Goal: Contribute content: Contribute content

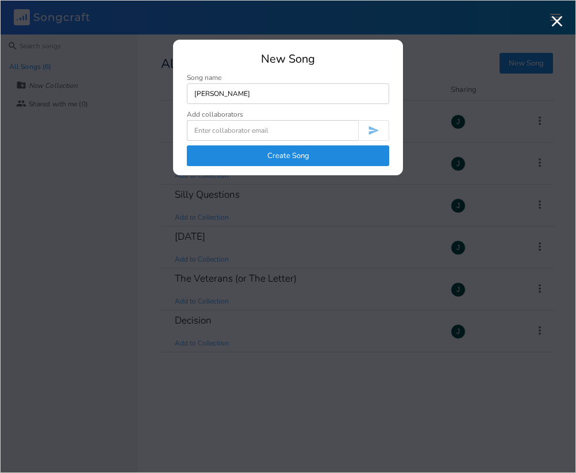
type input "[PERSON_NAME]"
click at [301, 140] on input at bounding box center [272, 130] width 171 height 21
click at [292, 117] on div "Add collaborators" at bounding box center [288, 114] width 202 height 7
click at [295, 155] on button "Create Song" at bounding box center [288, 155] width 202 height 21
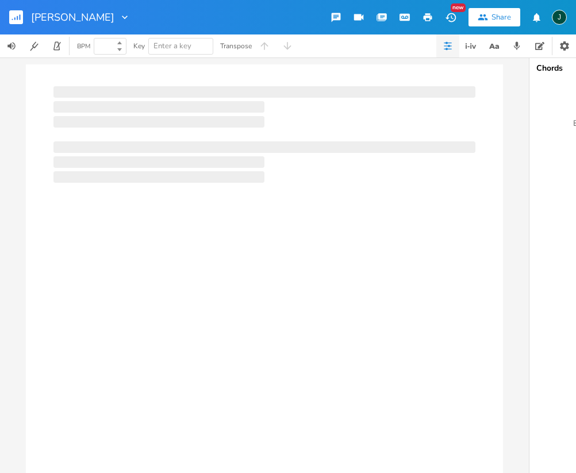
type input "100"
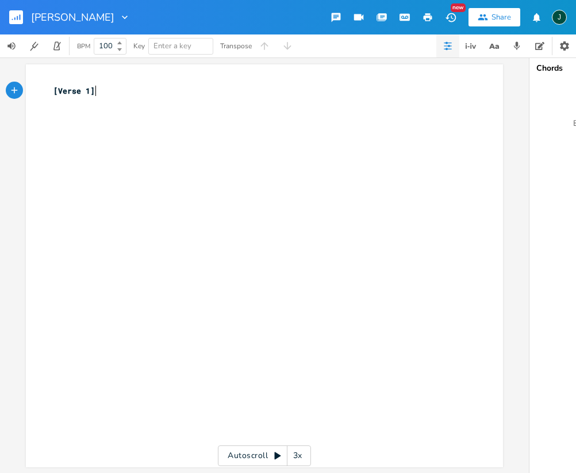
scroll to position [0, 1]
type textarea "W"
type textarea "Wheneer"
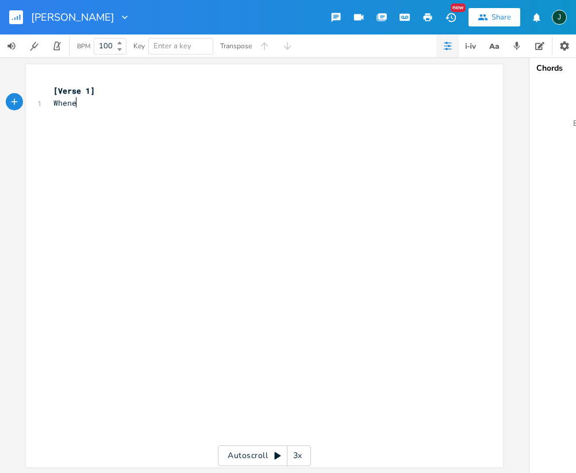
type textarea "ce"
type textarea "ver I walked around the school"
type textarea "Sco"
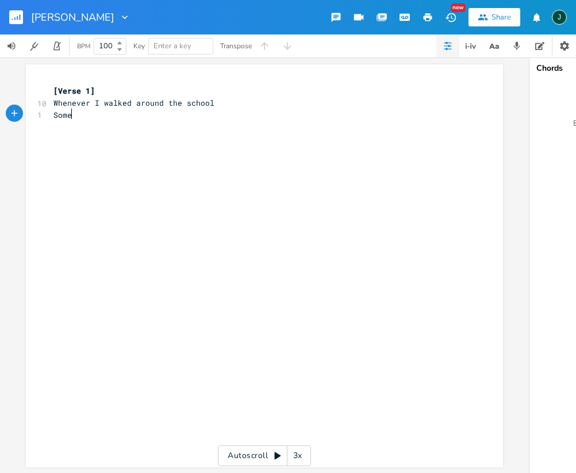
type textarea "omet"
click at [245, 153] on div "xxxxxxxxxx [Verse 1] 10 Whenever I walked around the school 1 Somet ​" at bounding box center [273, 277] width 444 height 388
type textarea "[PERSON_NAME]"
type textarea "times I hear your voci"
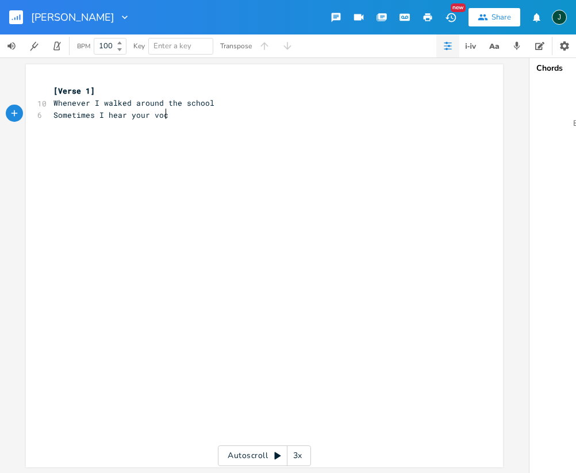
scroll to position [0, 59]
type textarea "ice and I go"
type textarea "go"
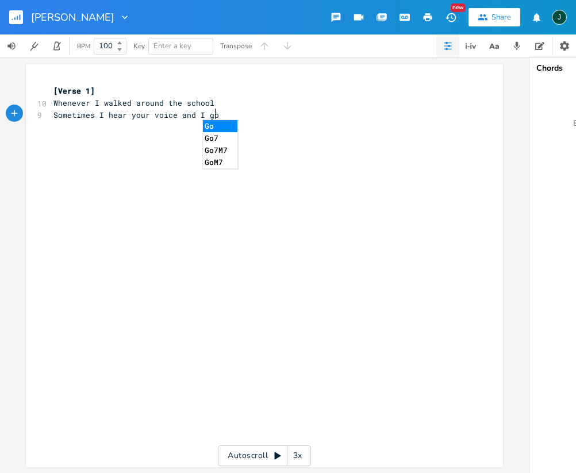
click at [149, 158] on div "xxxxxxxxxx [Verse 1] 10 Whenever I walked around the school 9 Sometimes I hear …" at bounding box center [273, 277] width 444 height 388
click at [205, 113] on span "Sometimes I hear your voice and I go" at bounding box center [135, 115] width 165 height 10
click at [72, 130] on div "xxxxxxxxxx [Verse 1] 10 Whenever I walked around the school 9 Sometimes I hear …" at bounding box center [273, 277] width 444 height 388
type textarea "Mmmmm he"
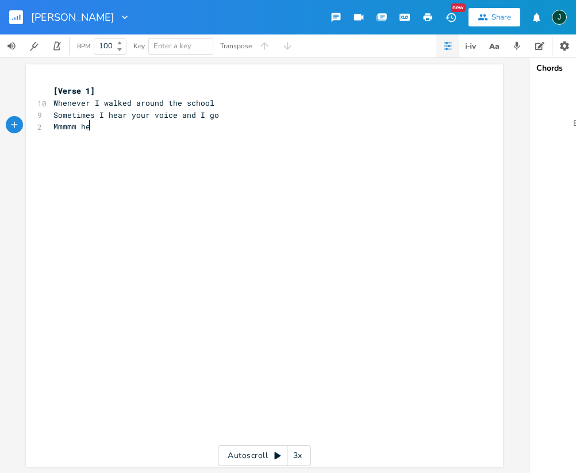
scroll to position [0, 36]
type textarea "a"
type textarea "ud"
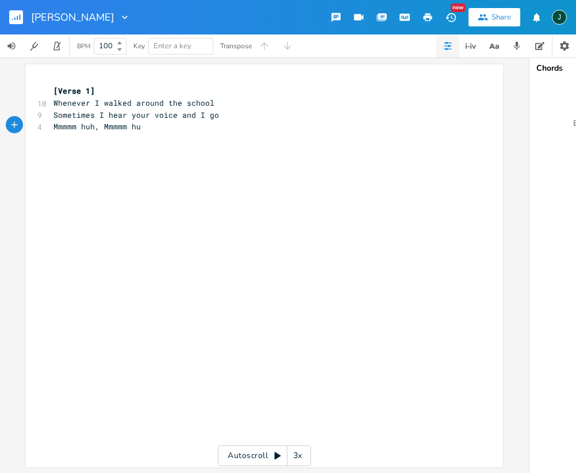
type textarea "h, Mmmmm huh"
type textarea "Sometimes"
drag, startPoint x: 95, startPoint y: 114, endPoint x: 52, endPoint y: 112, distance: 43.7
click at [53, 112] on span "Sometimes I hear your voice and I go" at bounding box center [135, 115] width 165 height 10
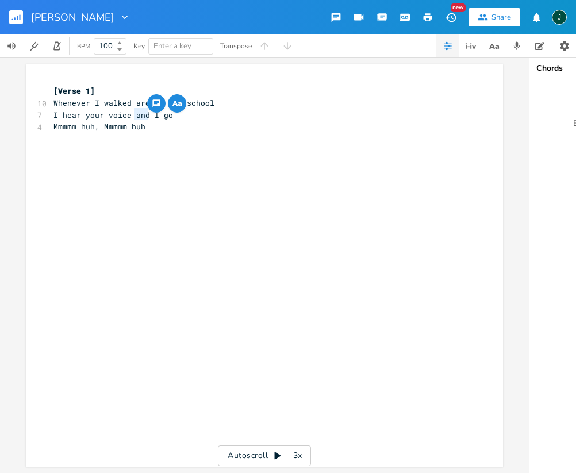
drag, startPoint x: 132, startPoint y: 116, endPoint x: 146, endPoint y: 115, distance: 14.4
click at [146, 115] on span "I hear your voice and I go" at bounding box center [113, 115] width 120 height 10
type textarea "as I pass your room and"
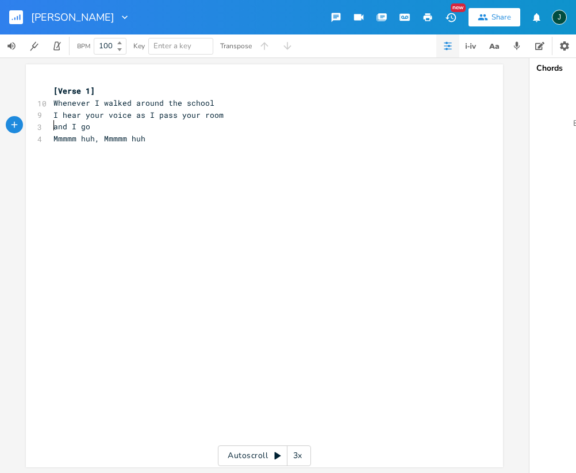
click at [51, 138] on pre "Mmmmm huh, Mmmmm huh" at bounding box center [258, 139] width 415 height 12
click at [201, 126] on pre "and I go Mmmmm huh, Mmmmm huh" at bounding box center [258, 127] width 415 height 12
type textarea "U q=="
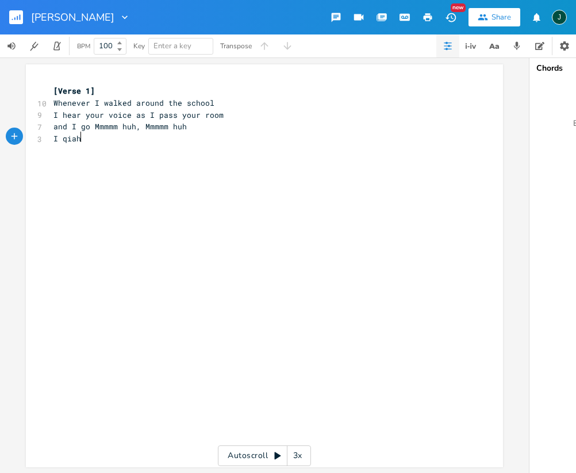
type textarea "I qiah"
type textarea "wish I was a g"
type textarea "kid again"
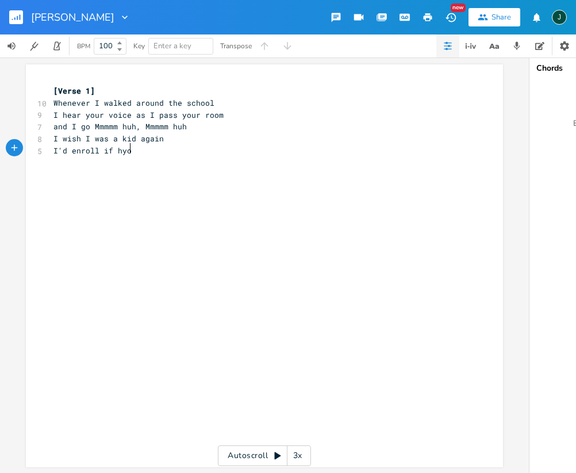
type textarea "I'd enroll if hyou"
type textarea "u"
type textarea "you'd let me in"
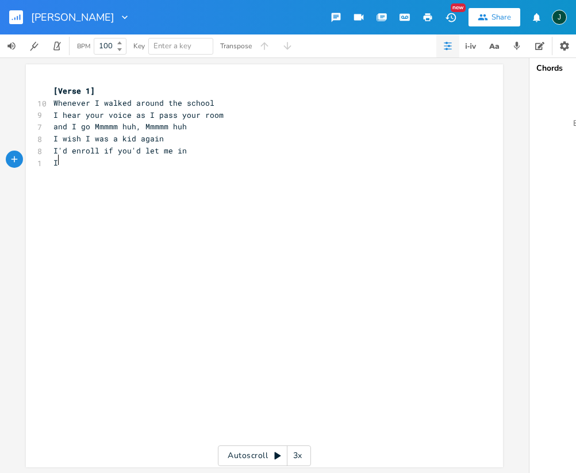
scroll to position [0, 1]
type textarea "I'd go"
type textarea "Mmmmm huh, Mmmmm huh"
drag, startPoint x: 90, startPoint y: 126, endPoint x: 181, endPoint y: 127, distance: 91.4
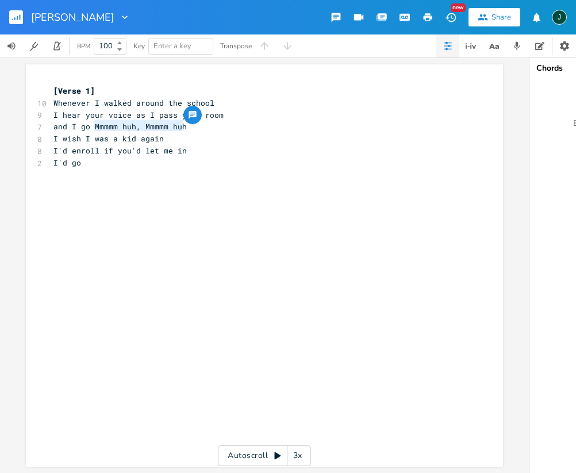
click at [181, 127] on pre "and I go Mmmmm huh, Mmmmm huh" at bounding box center [258, 127] width 415 height 12
click at [109, 161] on pre "I'd go" at bounding box center [258, 163] width 415 height 12
click at [125, 103] on span "Whenever I walked around the school" at bounding box center [133, 103] width 161 height 10
click at [76, 129] on span "and I go Mmmmm huh, Mmmmm huh" at bounding box center [119, 126] width 133 height 10
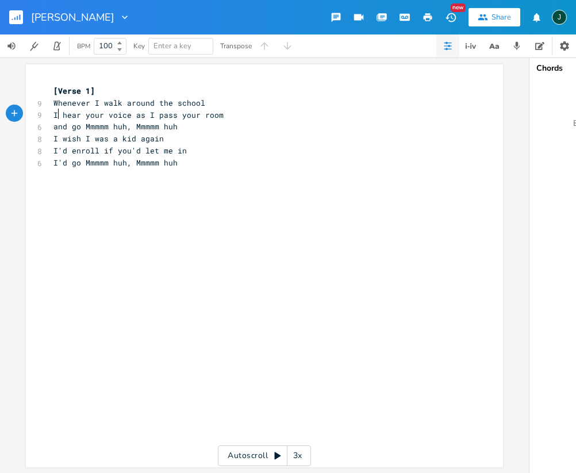
click at [53, 113] on span "I hear your voice as I pass your room" at bounding box center [138, 115] width 170 height 10
type textarea "and"
drag, startPoint x: 140, startPoint y: 115, endPoint x: 179, endPoint y: 116, distance: 38.5
click at [179, 116] on span "and hear your voice as I pass your room" at bounding box center [142, 115] width 179 height 10
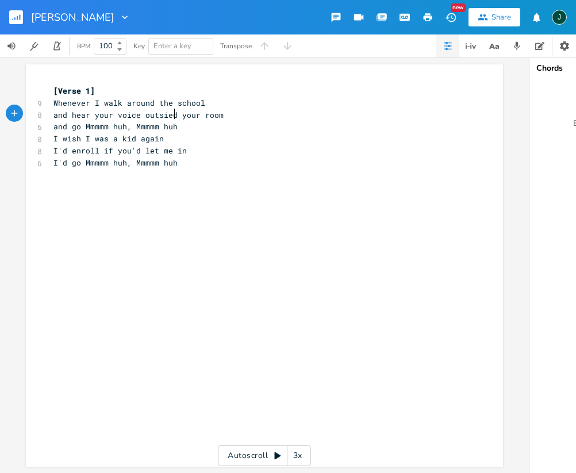
type textarea "outsiede"
type textarea "ede"
click at [53, 125] on span "and go Mmmmm huh, Mmmmm huh" at bounding box center [115, 126] width 124 height 10
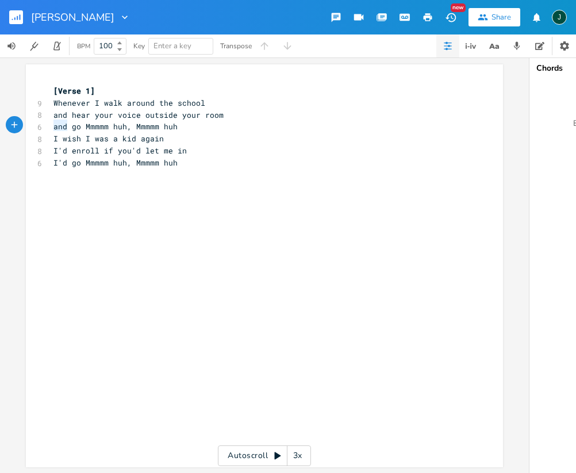
click at [53, 125] on span "and go Mmmmm huh, Mmmmm huh" at bounding box center [115, 126] width 124 height 10
type textarea "I"
click at [167, 140] on pre "I wish I was a kid again" at bounding box center [258, 139] width 415 height 12
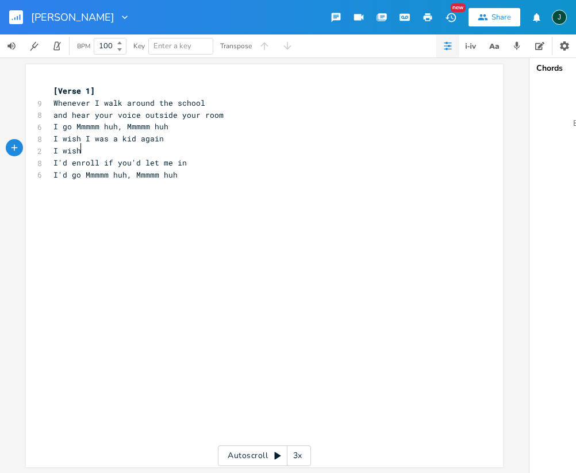
type textarea "I wish"
click at [191, 122] on pre "I go Mmmmm huh, Mmmmm huh" at bounding box center [258, 127] width 415 height 12
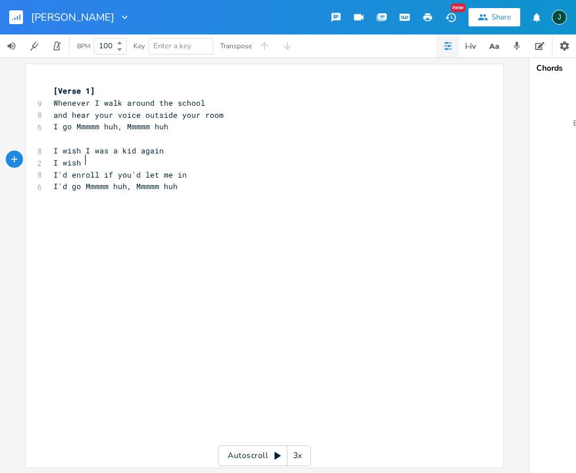
click at [96, 161] on pre "I wish" at bounding box center [258, 163] width 415 height 12
type textarea "'d t"
click at [92, 175] on span "I'd enroll if you'd let me in" at bounding box center [119, 175] width 133 height 10
type textarea "ae"
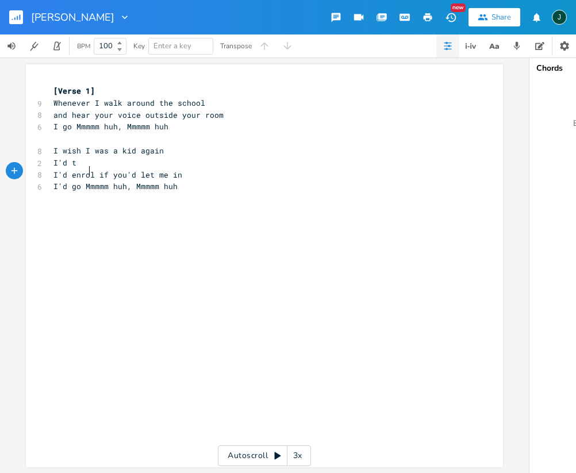
type textarea "l"
click at [84, 163] on pre "I'd t" at bounding box center [258, 163] width 415 height 12
type textarea "al"
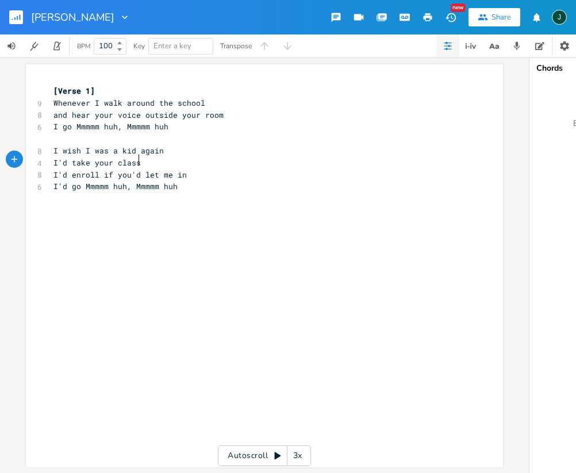
type textarea "ke your class"
type textarea "if you'd let me in"
drag, startPoint x: 101, startPoint y: 172, endPoint x: 181, endPoint y: 172, distance: 80.4
click at [182, 172] on pre "I'd enroll if you'd let me in" at bounding box center [258, 175] width 415 height 12
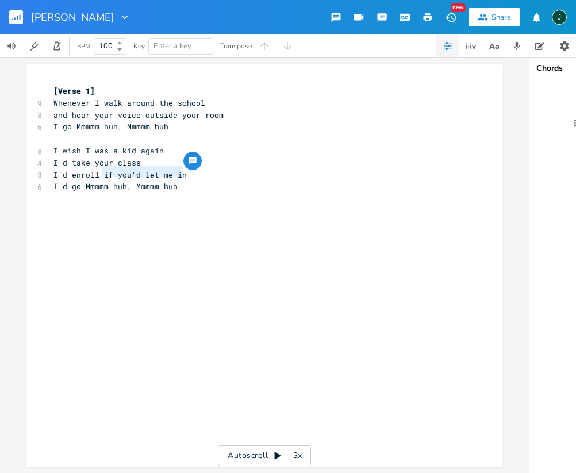
click at [153, 157] on pre "I'd take your class" at bounding box center [258, 163] width 415 height 12
click at [139, 160] on span "I'd take your class if you'd let me in" at bounding box center [140, 162] width 175 height 10
type textarea "I'd enroll if you'd let me in"
drag, startPoint x: 49, startPoint y: 174, endPoint x: 184, endPoint y: 173, distance: 135.0
click at [184, 173] on pre "I'd enroll if you'd let me in" at bounding box center [258, 175] width 415 height 12
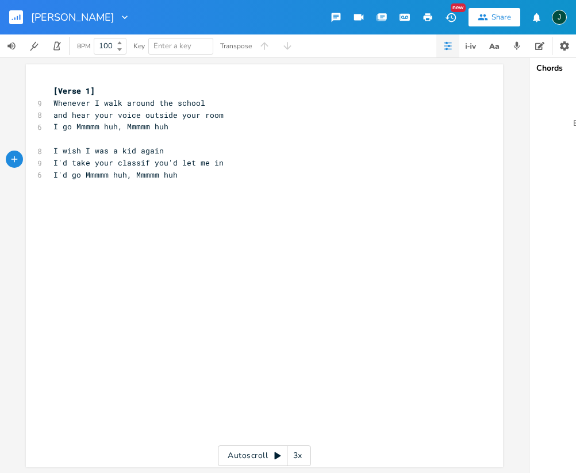
click at [195, 171] on pre "I'd go Mmmmm huh, Mmmmm huh" at bounding box center [258, 175] width 415 height 12
click at [137, 161] on span "I'd take your classif you'd let me in" at bounding box center [138, 162] width 170 height 10
click at [102, 205] on pre "​" at bounding box center [258, 211] width 415 height 12
type textarea "I can't bpu"
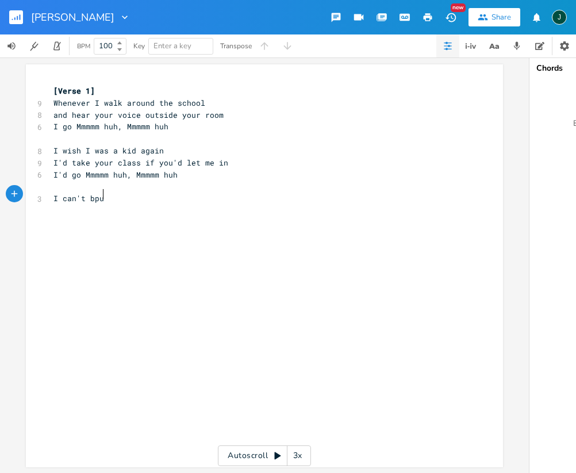
scroll to position [0, 29]
type textarea "pur in"
type textarea "a"
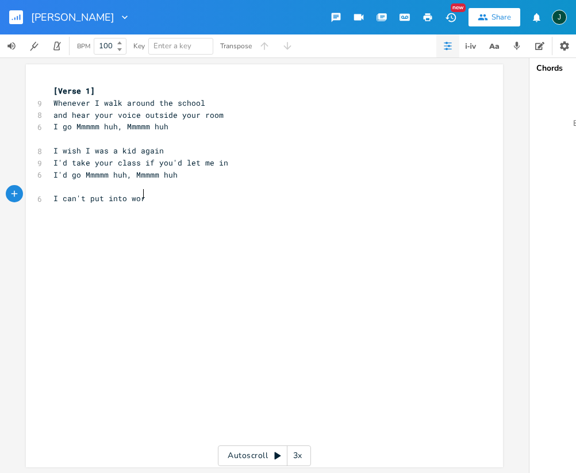
type textarea "t into work"
type textarea "ds"
click at [194, 171] on pre "I'd go Mmmmm huh, Mmmmm huh" at bounding box center [258, 175] width 415 height 12
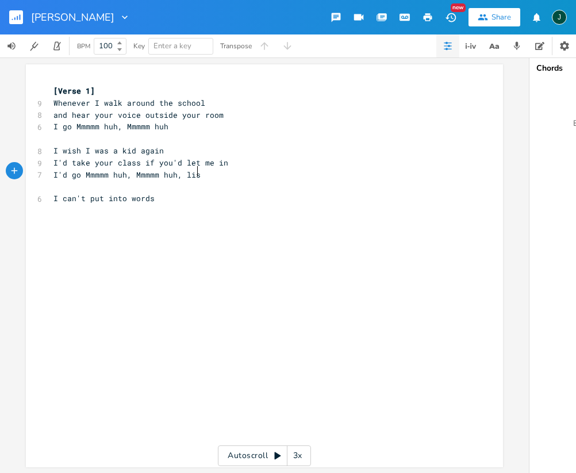
type textarea ", list"
type textarea "e"
type textarea "ening to every work"
type textarea "d"
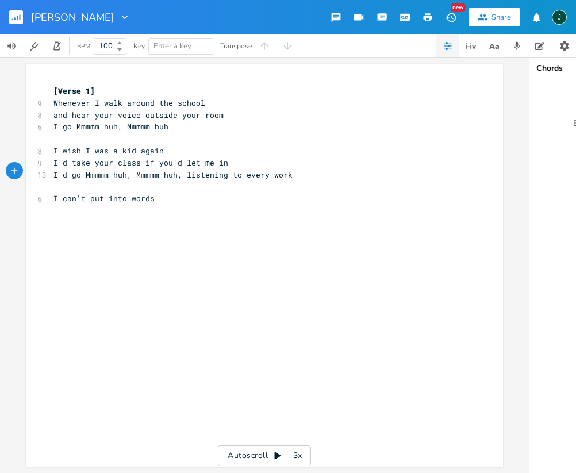
scroll to position [0, 3]
type textarea "Now the weo"
type textarea "ords might be insane"
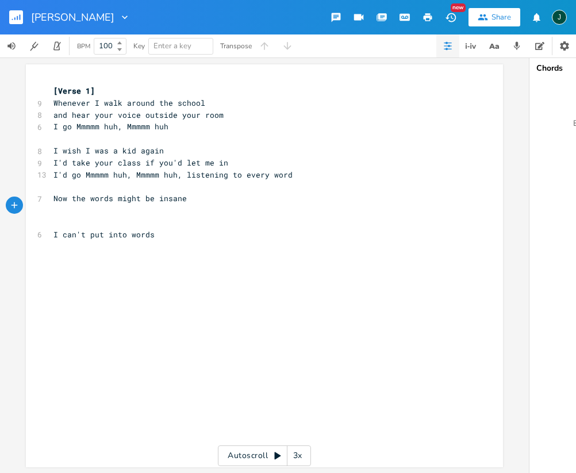
type textarea "t"
type textarea "They might e"
type textarea "be pulled out of your brain"
